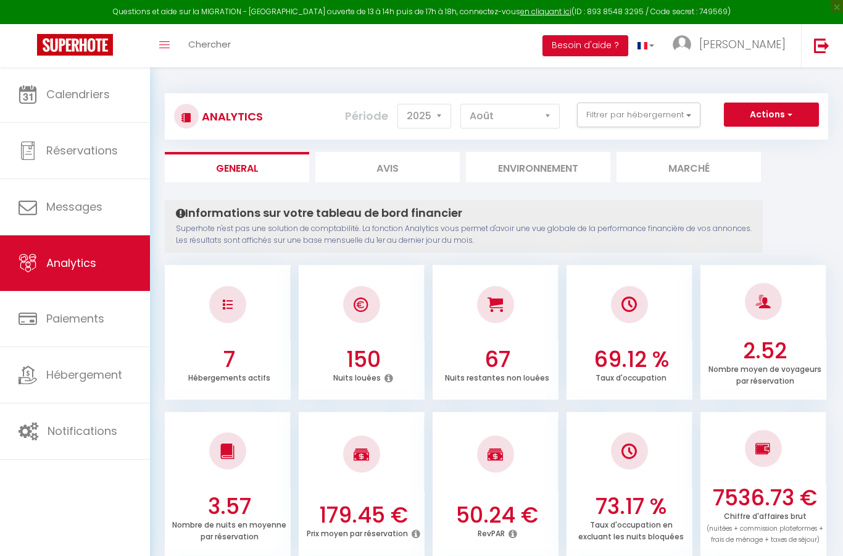
select select "2025"
select select "8"
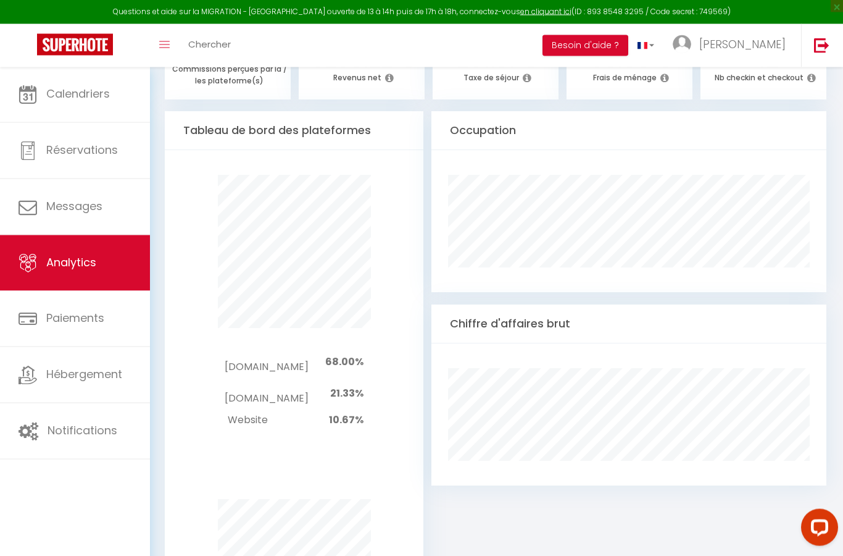
scroll to position [654, 0]
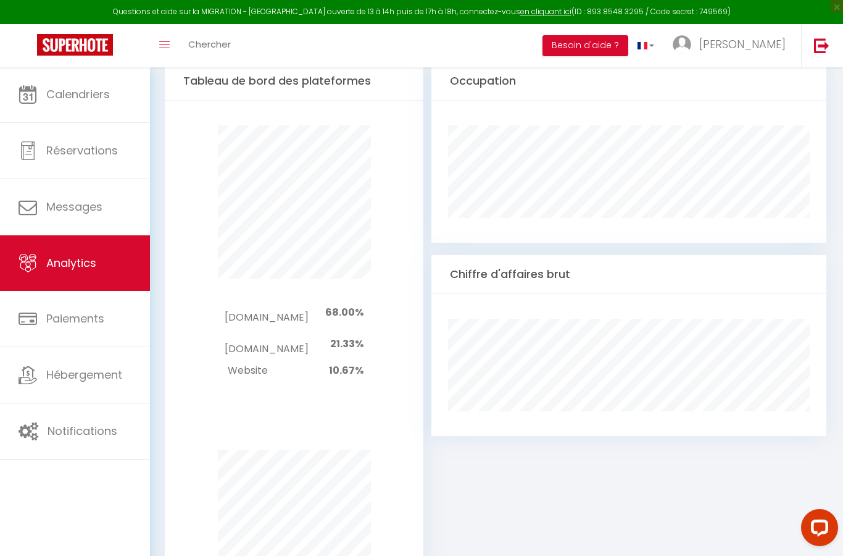
click at [62, 46] on img at bounding box center [75, 45] width 76 height 22
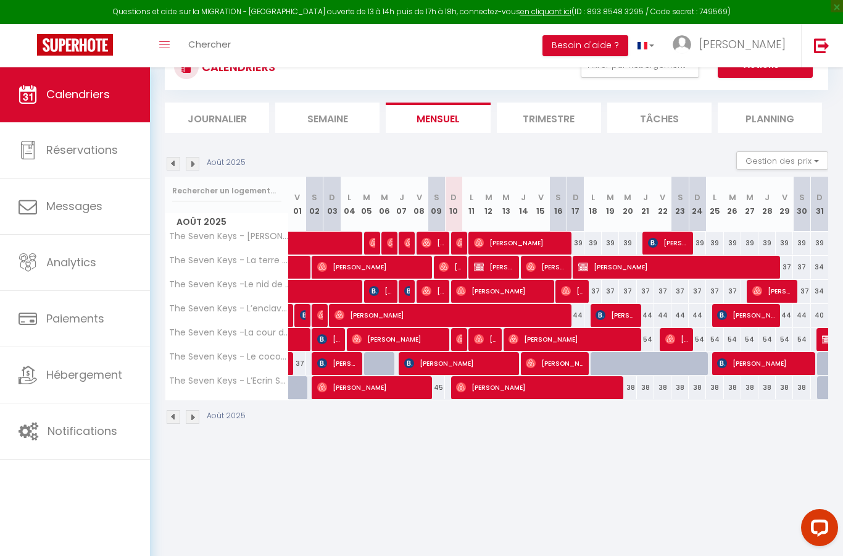
click at [62, 48] on img at bounding box center [75, 45] width 76 height 22
click at [617, 380] on span "[PERSON_NAME]" at bounding box center [536, 386] width 161 height 23
select select "OK"
select select "0"
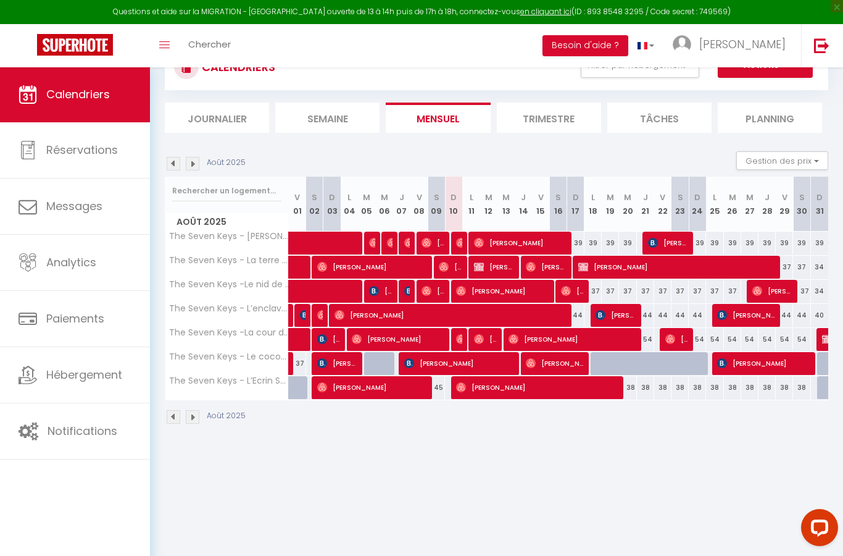
select select "0"
select select "1"
select select
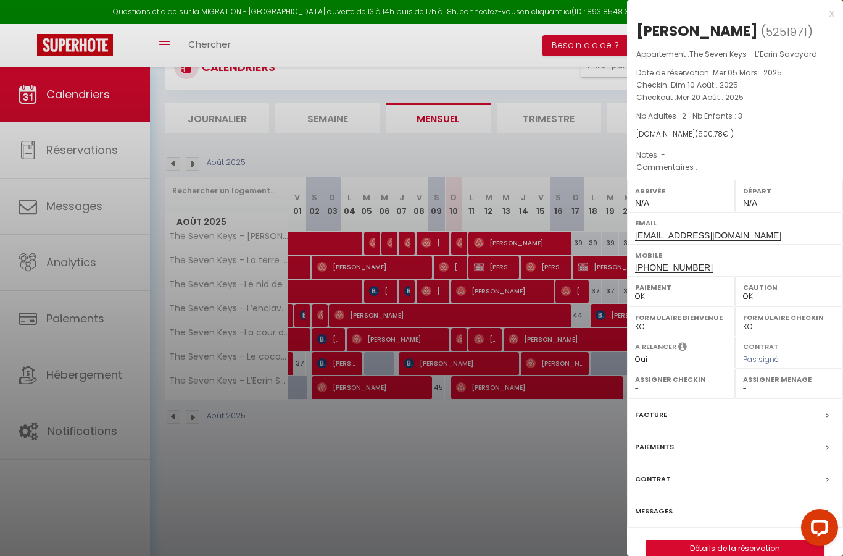
click at [400, 419] on div at bounding box center [421, 278] width 843 height 556
